Goal: Task Accomplishment & Management: Complete application form

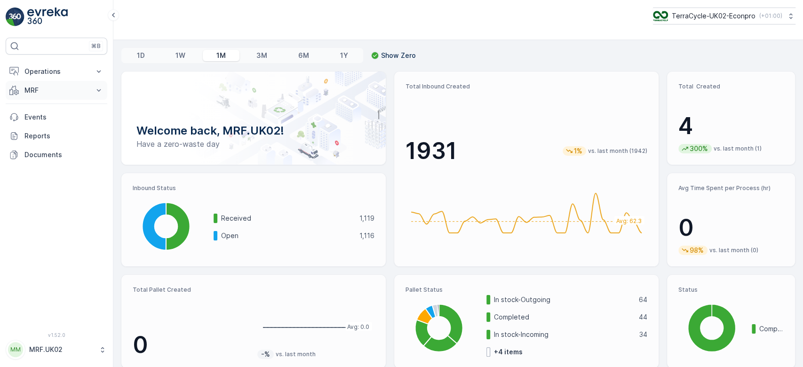
click at [28, 94] on p "MRF" at bounding box center [56, 90] width 64 height 9
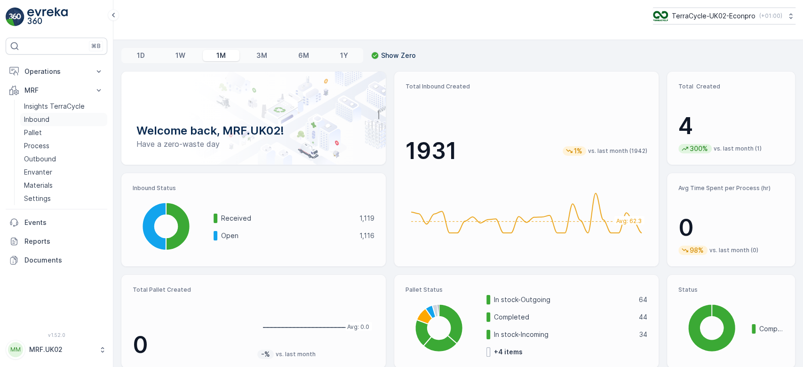
click at [42, 118] on p "Inbound" at bounding box center [36, 119] width 25 height 9
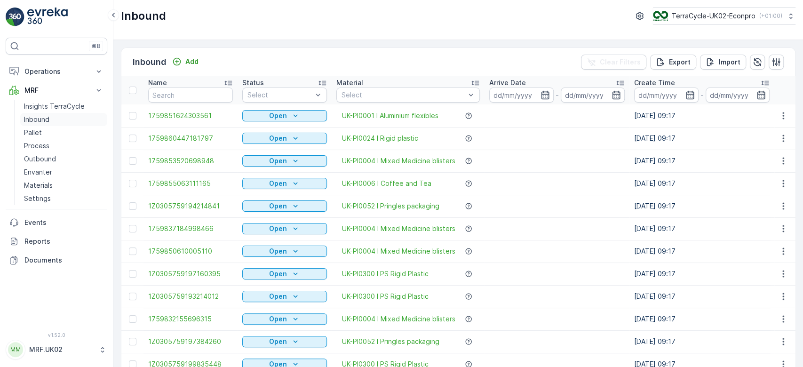
click at [45, 120] on p "Inbound" at bounding box center [36, 119] width 25 height 9
click at [180, 95] on input "text" at bounding box center [190, 94] width 85 height 15
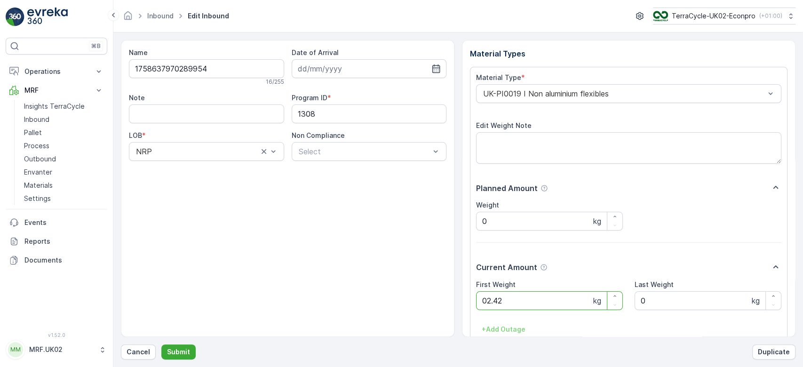
click at [161, 344] on button "Submit" at bounding box center [178, 351] width 34 height 15
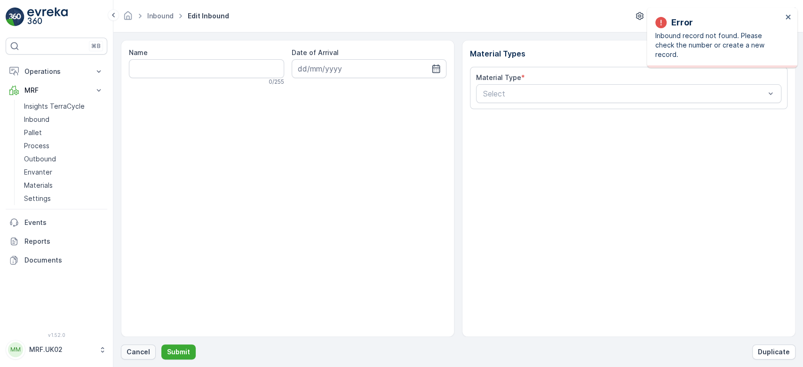
click at [147, 349] on p "Cancel" at bounding box center [139, 351] width 24 height 9
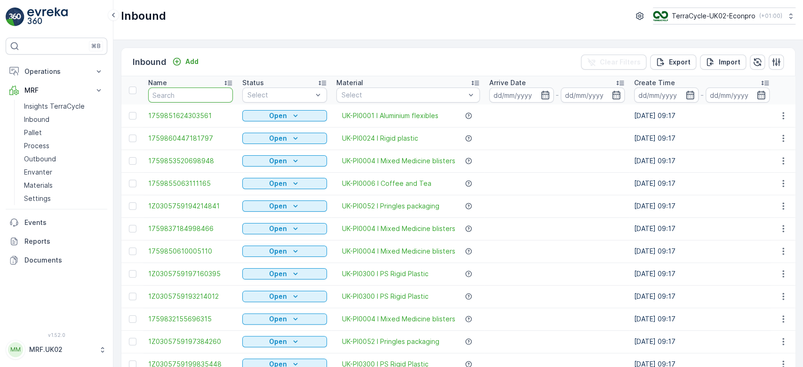
click at [198, 96] on input "text" at bounding box center [190, 94] width 85 height 15
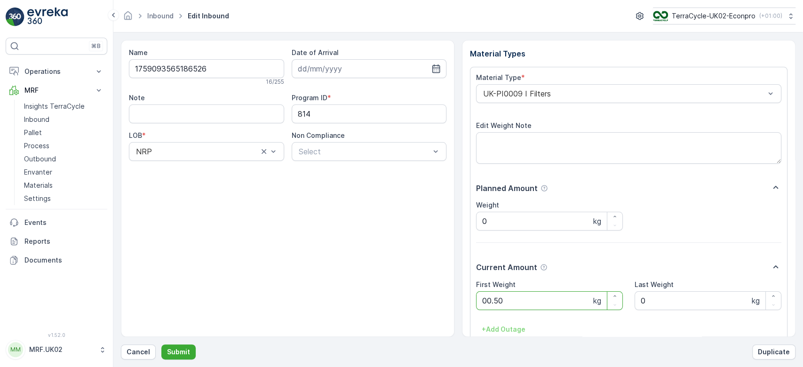
click at [161, 344] on button "Submit" at bounding box center [178, 351] width 34 height 15
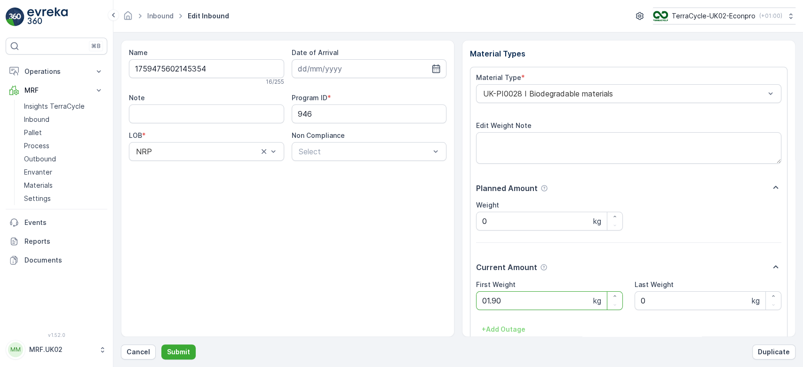
click at [161, 344] on button "Submit" at bounding box center [178, 351] width 34 height 15
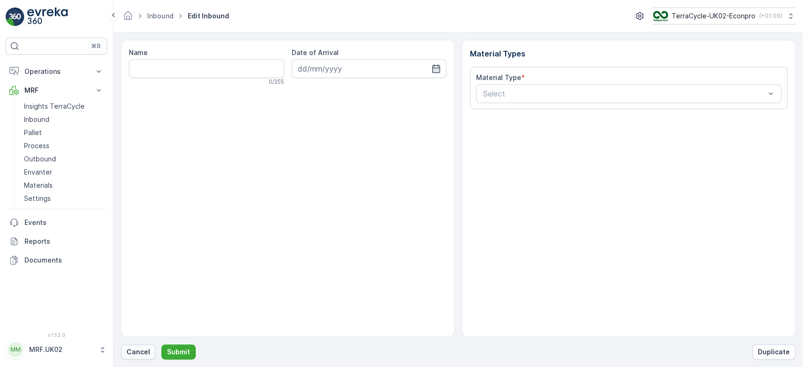
click at [138, 353] on p "Cancel" at bounding box center [139, 351] width 24 height 9
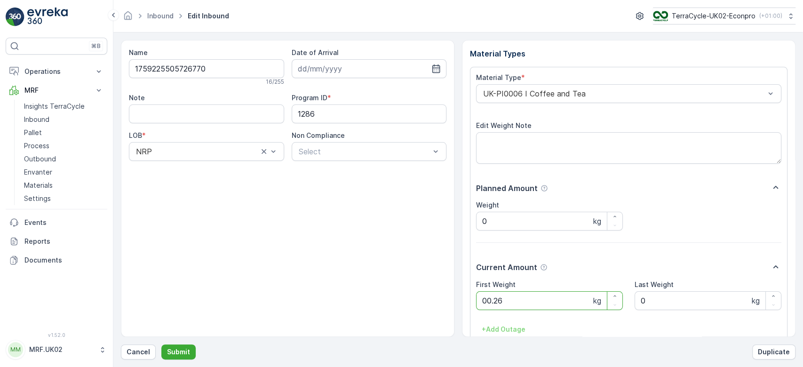
click at [161, 344] on button "Submit" at bounding box center [178, 351] width 34 height 15
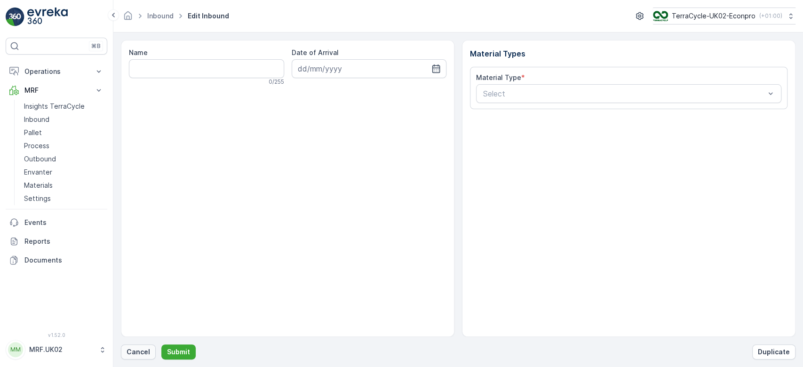
click at [145, 351] on p "Cancel" at bounding box center [139, 351] width 24 height 9
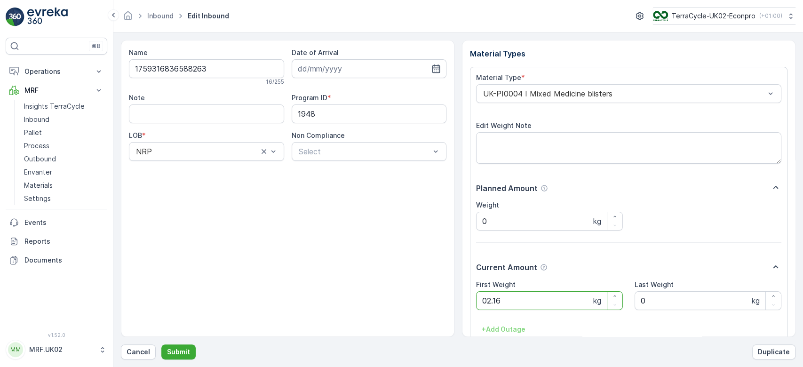
click at [161, 344] on button "Submit" at bounding box center [178, 351] width 34 height 15
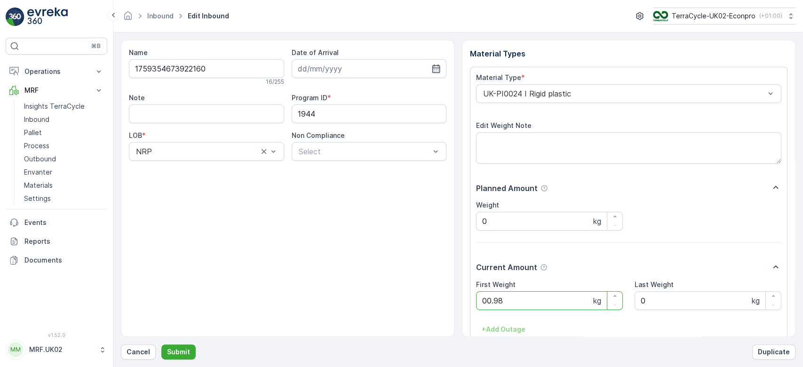
click at [161, 344] on button "Submit" at bounding box center [178, 351] width 34 height 15
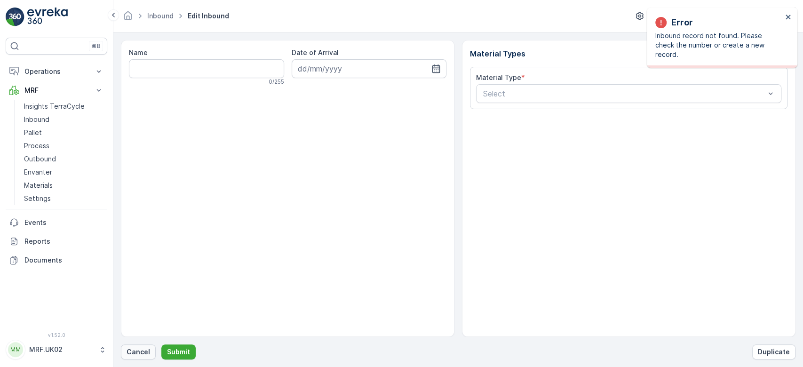
click at [135, 355] on p "Cancel" at bounding box center [139, 351] width 24 height 9
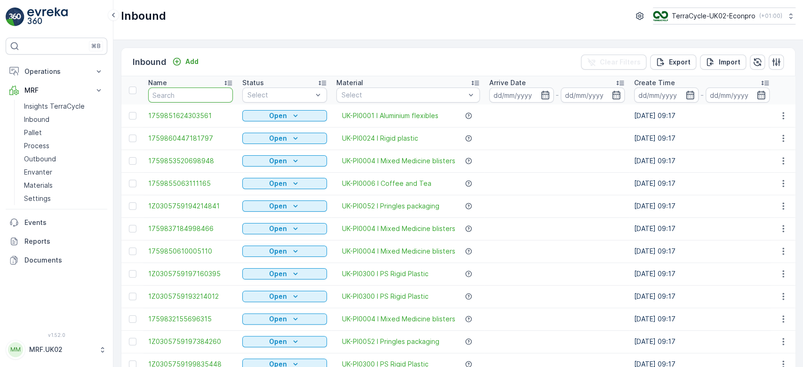
click at [197, 92] on input "text" at bounding box center [190, 94] width 85 height 15
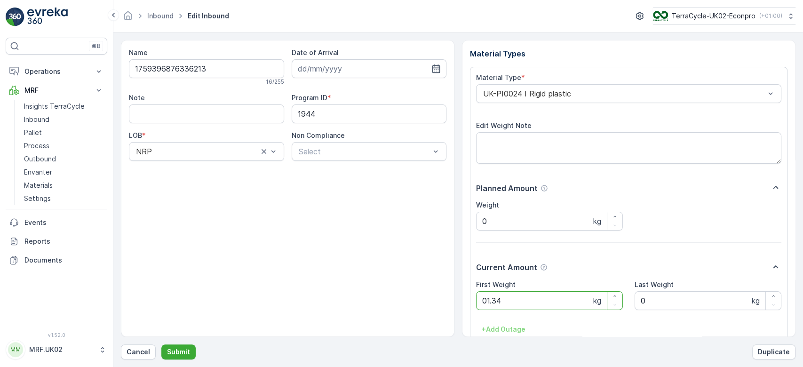
click at [161, 344] on button "Submit" at bounding box center [178, 351] width 34 height 15
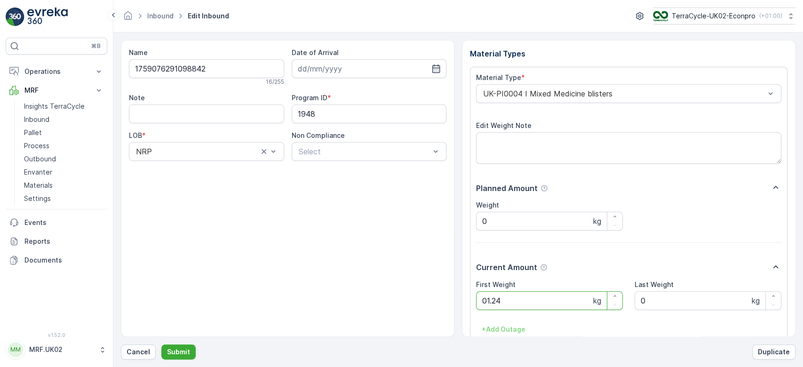
click at [161, 344] on button "Submit" at bounding box center [178, 351] width 34 height 15
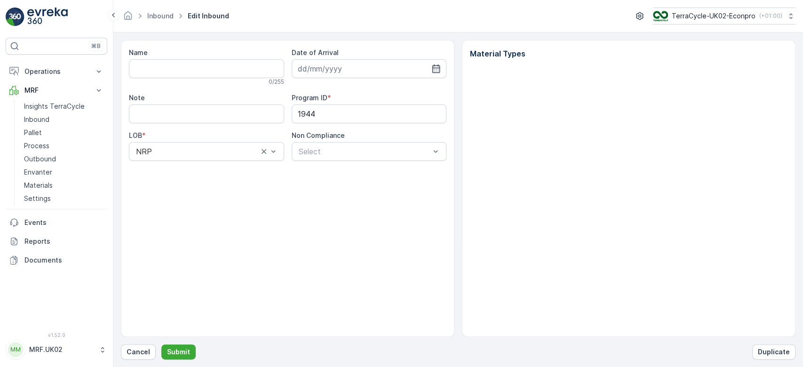
type input "1759398024514884"
type input "08.10.2025"
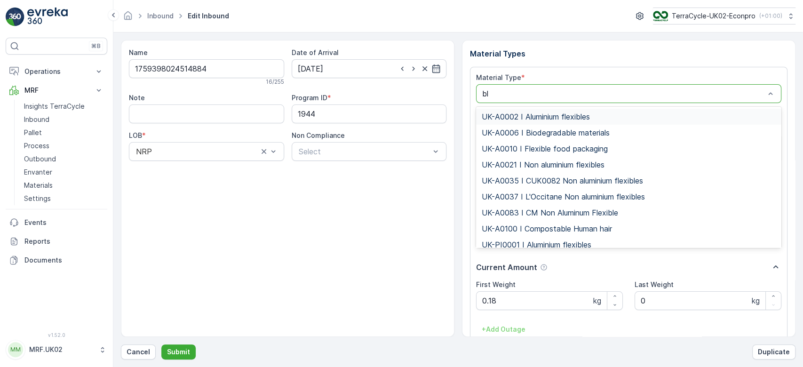
type input "bli"
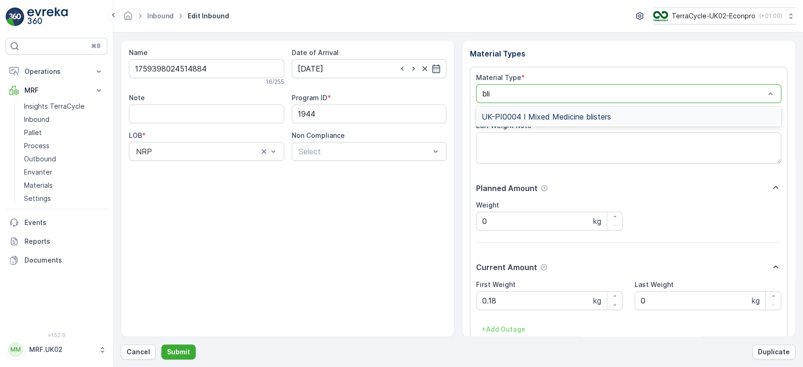
click at [543, 119] on span "UK-PI0004 I Mixed Medicine blisters" at bounding box center [546, 116] width 129 height 8
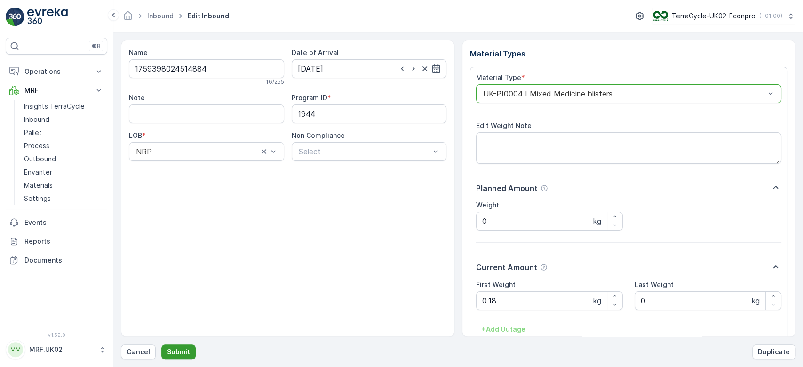
click at [175, 355] on p "Submit" at bounding box center [178, 351] width 23 height 9
click at [161, 344] on button "Submit" at bounding box center [178, 351] width 34 height 15
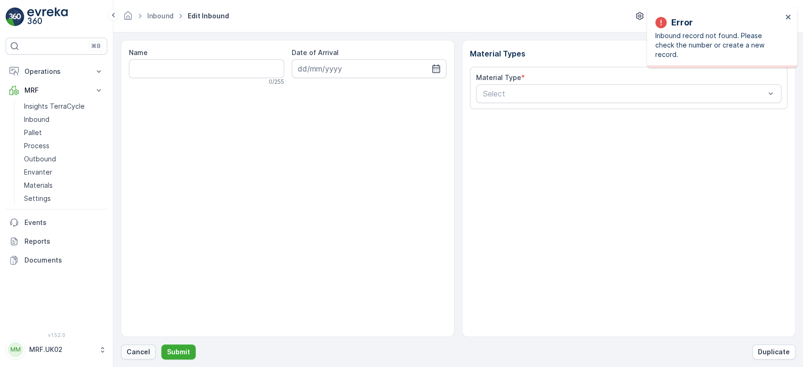
click at [141, 350] on p "Cancel" at bounding box center [139, 351] width 24 height 9
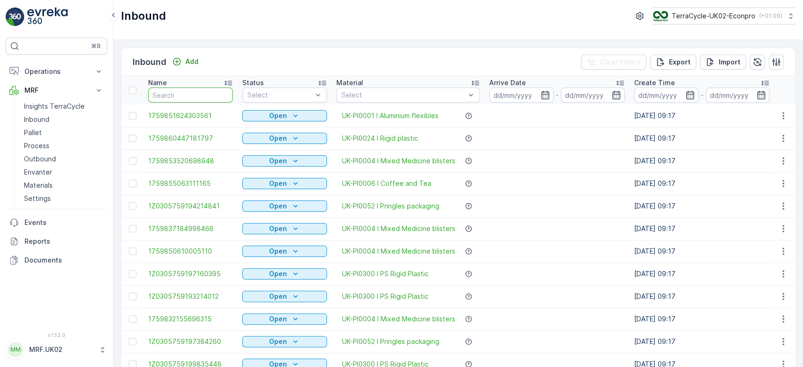
click at [179, 94] on input "text" at bounding box center [190, 94] width 85 height 15
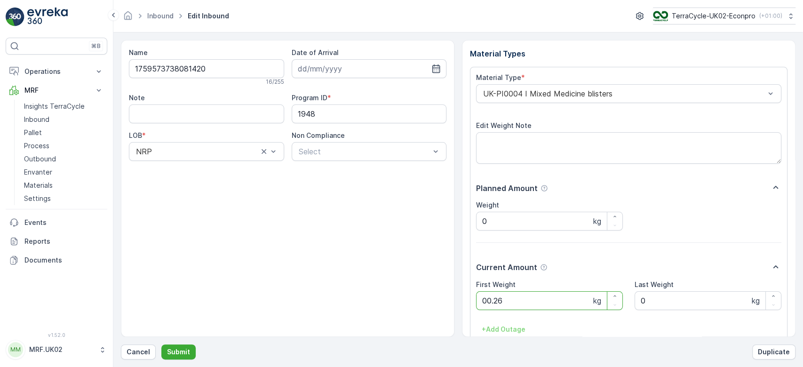
click at [161, 344] on button "Submit" at bounding box center [178, 351] width 34 height 15
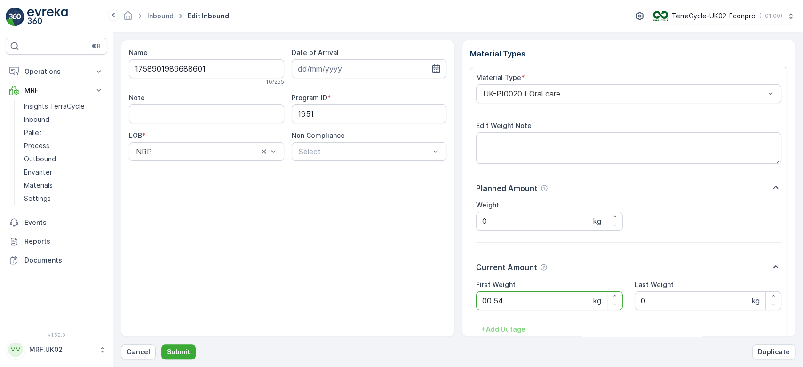
click at [161, 344] on button "Submit" at bounding box center [178, 351] width 34 height 15
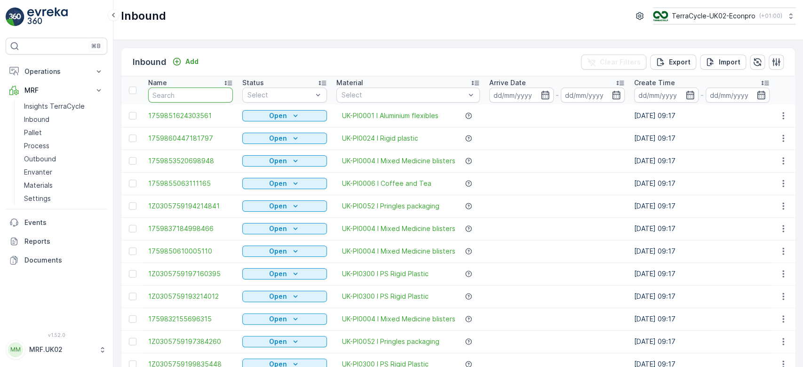
click at [206, 99] on input "text" at bounding box center [190, 94] width 85 height 15
type input "87"
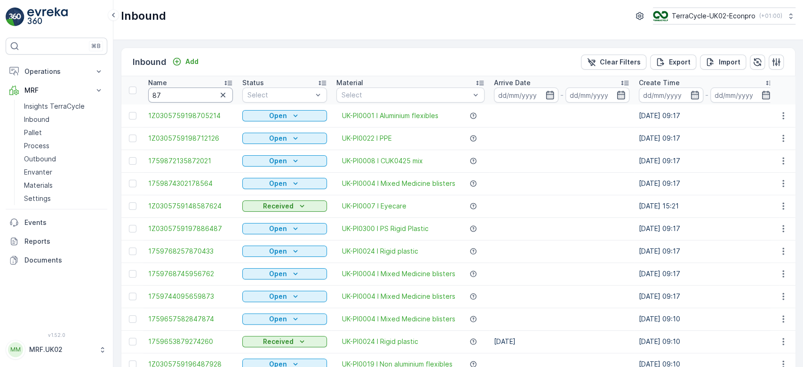
click at [150, 95] on input "87" at bounding box center [190, 94] width 85 height 15
type input "56387"
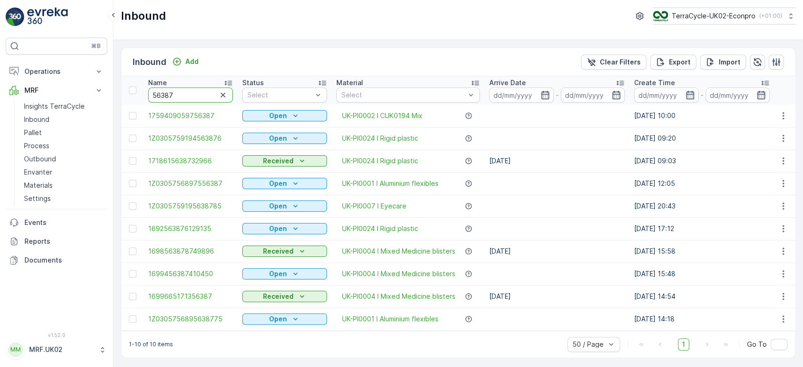
click at [151, 95] on input "56387" at bounding box center [190, 94] width 85 height 15
type input "9756387"
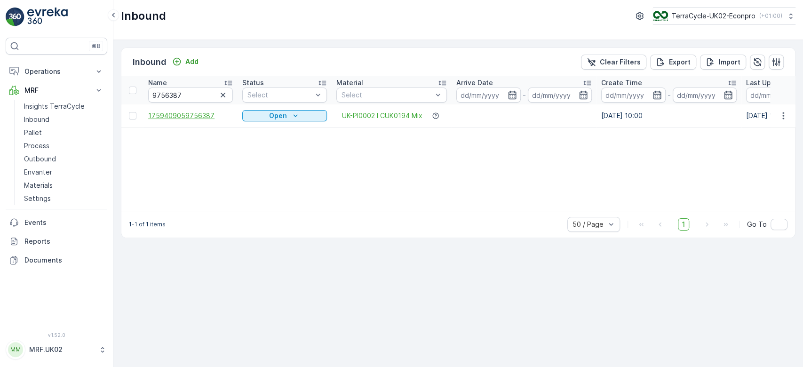
click at [196, 113] on span "1759409059756387" at bounding box center [190, 115] width 85 height 9
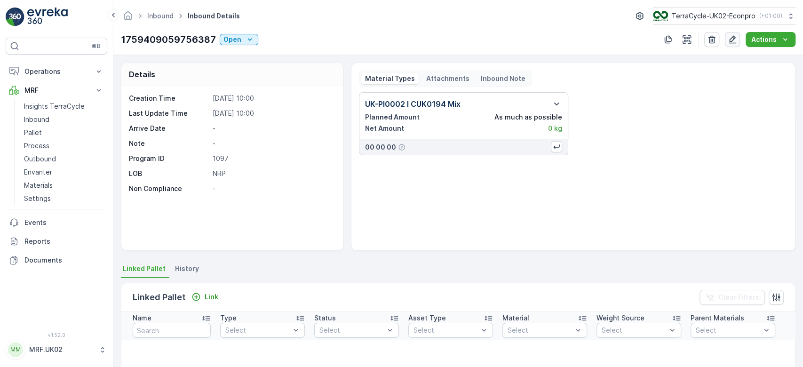
click at [736, 40] on icon "button" at bounding box center [732, 39] width 9 height 9
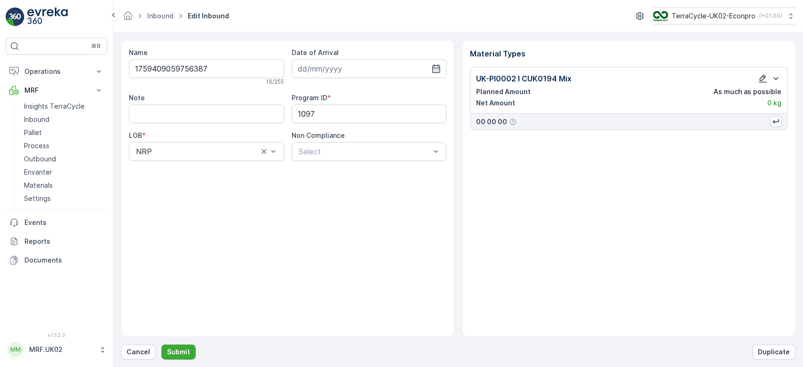
click at [763, 79] on icon "button" at bounding box center [762, 78] width 9 height 9
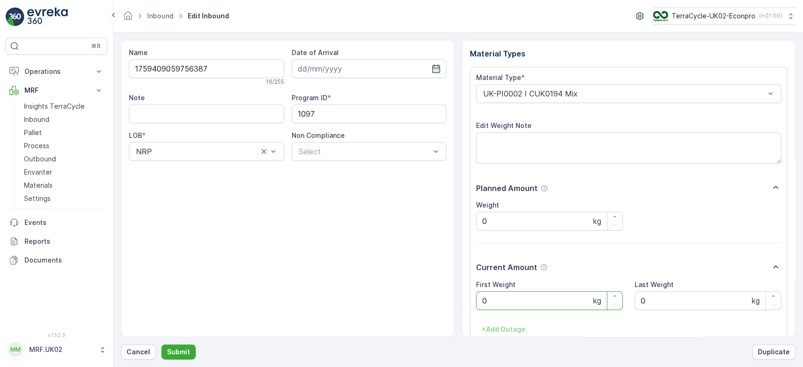
click at [507, 303] on Weight "0" at bounding box center [549, 300] width 147 height 19
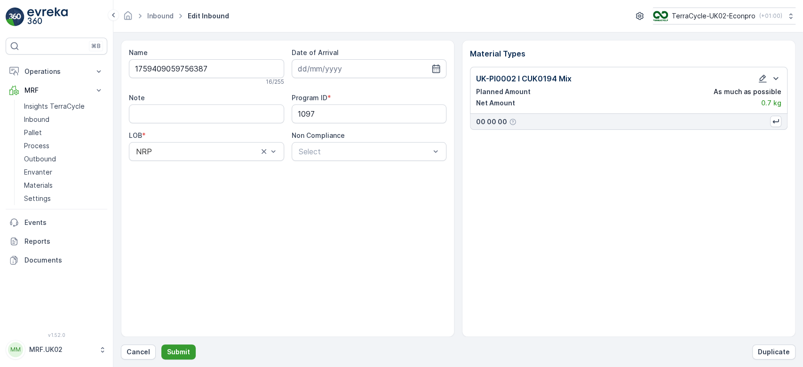
click at [184, 347] on p "Submit" at bounding box center [178, 351] width 23 height 9
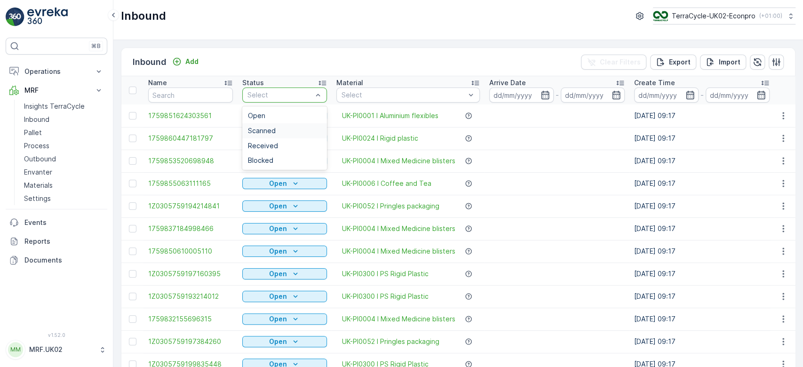
click at [283, 136] on div "Scanned" at bounding box center [284, 130] width 85 height 15
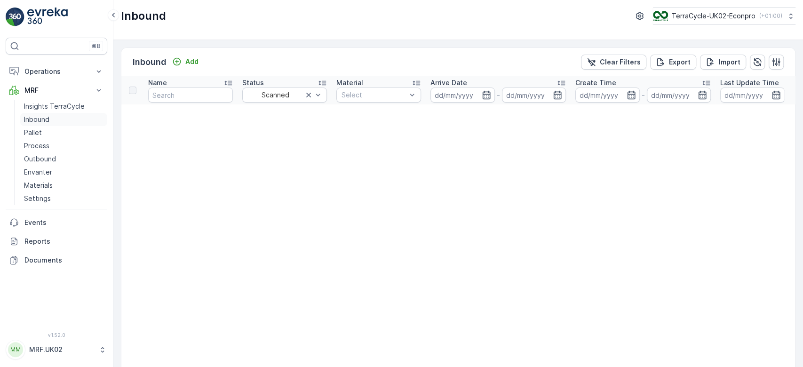
click at [60, 117] on link "Inbound" at bounding box center [63, 119] width 87 height 13
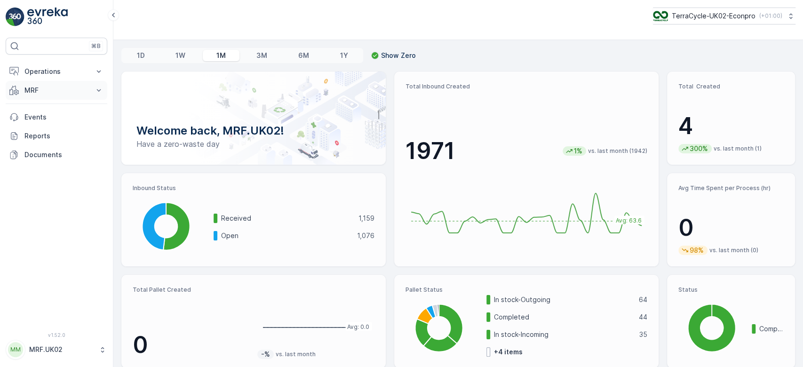
click at [64, 95] on button "MRF" at bounding box center [57, 90] width 102 height 19
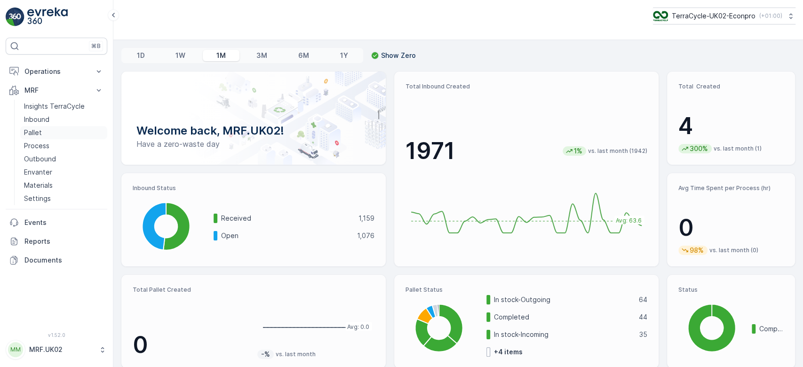
click at [47, 130] on link "Pallet" at bounding box center [63, 132] width 87 height 13
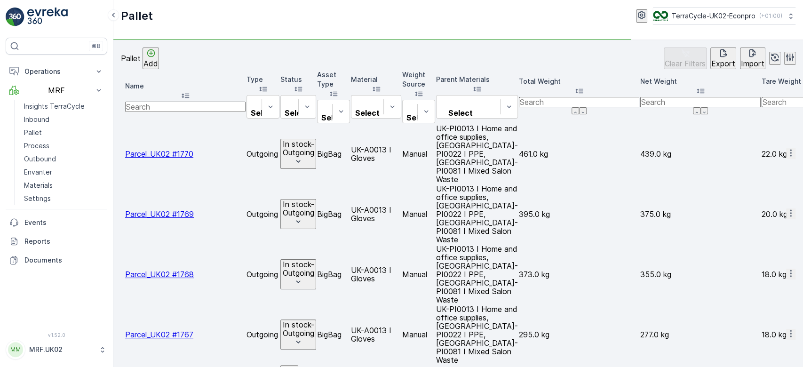
click at [158, 63] on p "Add" at bounding box center [150, 63] width 15 height 8
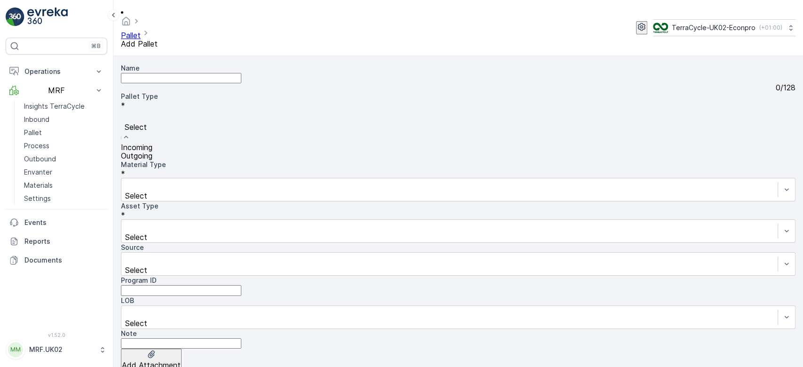
click at [178, 122] on div "Select" at bounding box center [458, 126] width 674 height 33
click at [175, 143] on div "Incoming" at bounding box center [458, 147] width 674 height 8
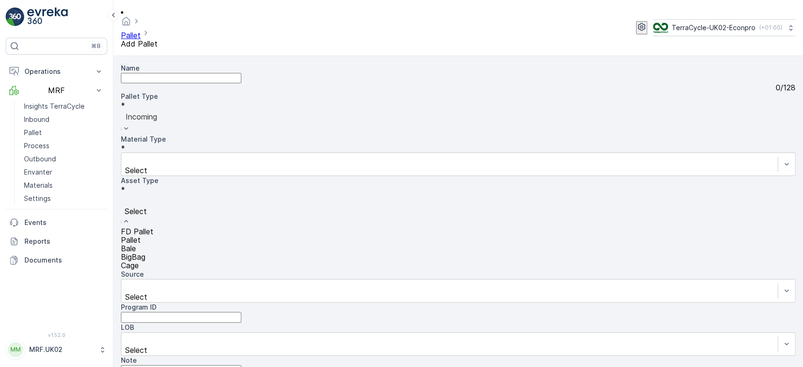
click at [175, 194] on div "Select" at bounding box center [458, 210] width 674 height 33
click at [158, 236] on div "Pallet" at bounding box center [458, 240] width 674 height 8
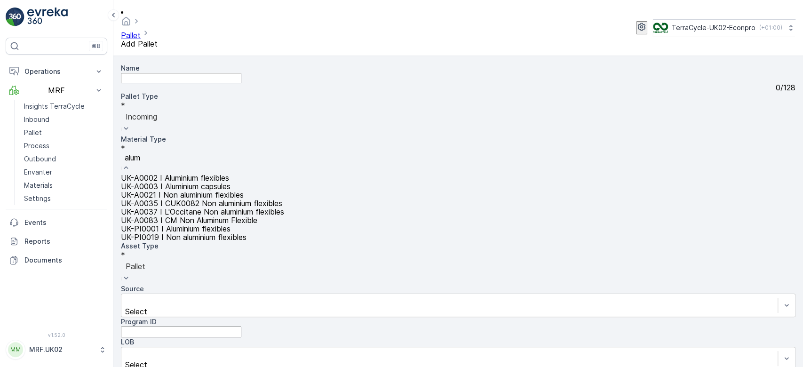
type input "alumi"
click at [230, 233] on span "UK-PI0001 I Aluminium flexibles" at bounding box center [176, 228] width 110 height 9
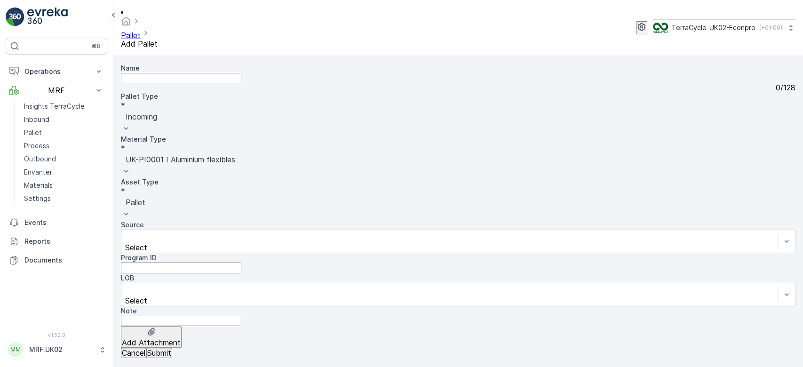
click at [172, 348] on button "Submit" at bounding box center [159, 353] width 26 height 10
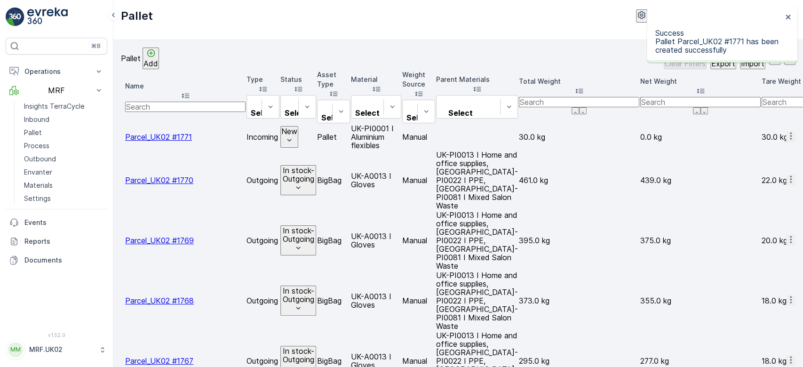
click at [786, 131] on icon "button" at bounding box center [790, 135] width 9 height 9
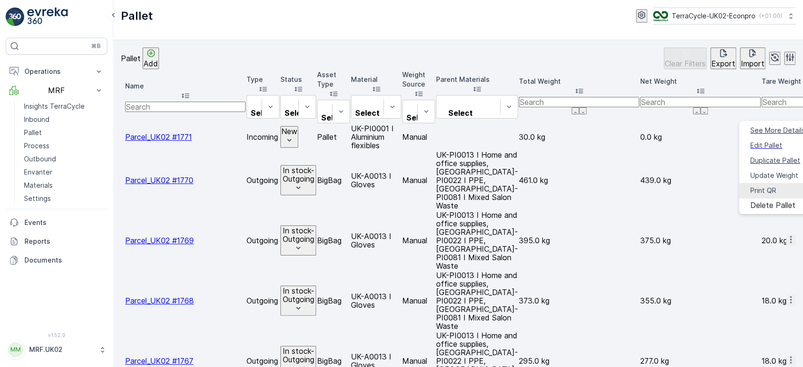
click at [765, 186] on span "Print QR" at bounding box center [763, 190] width 26 height 9
click at [53, 119] on link "Inbound" at bounding box center [63, 119] width 87 height 13
